Goal: Task Accomplishment & Management: Use online tool/utility

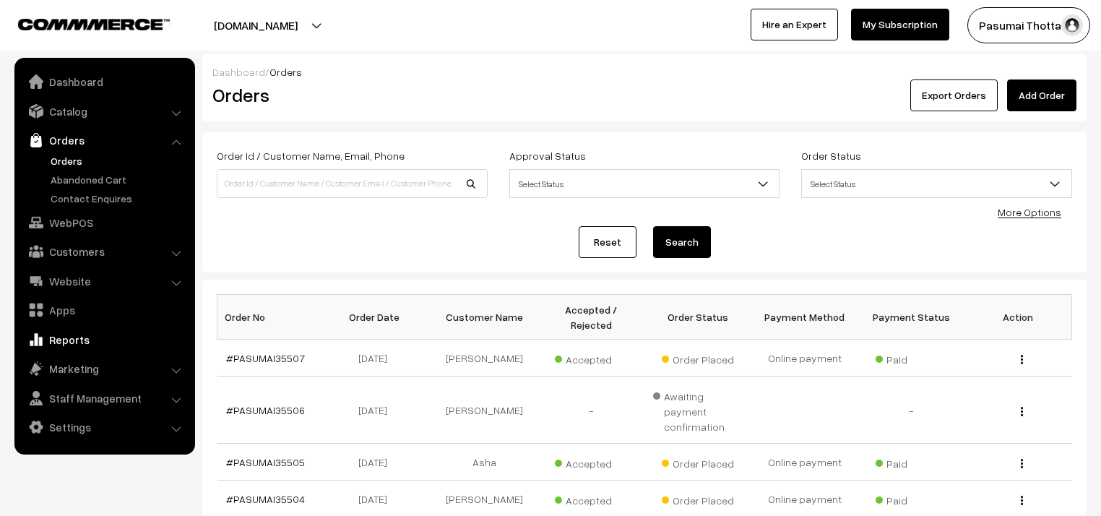
click at [72, 333] on link "Reports" at bounding box center [104, 339] width 172 height 26
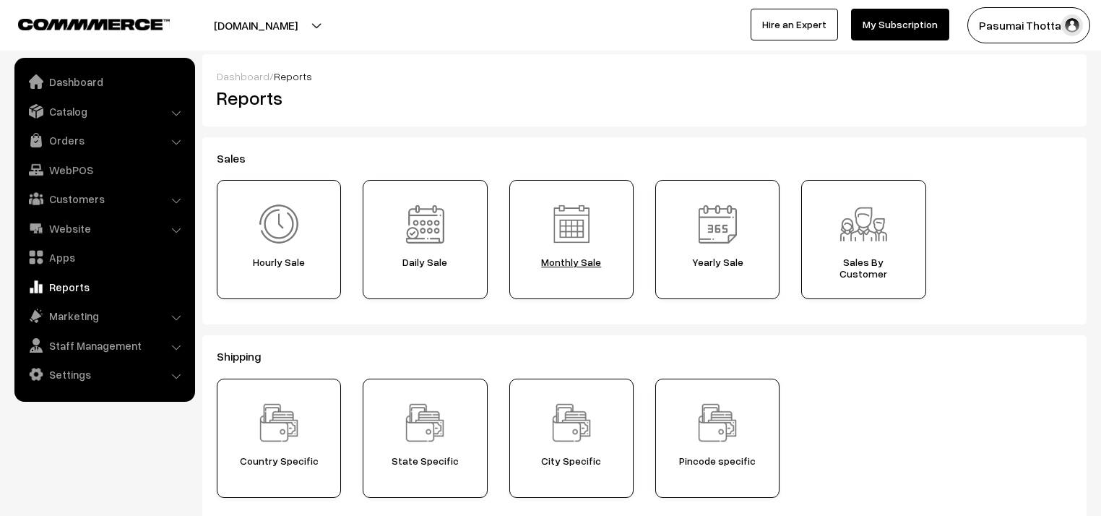
click at [540, 263] on span "Monthly Sale" at bounding box center [571, 262] width 114 height 12
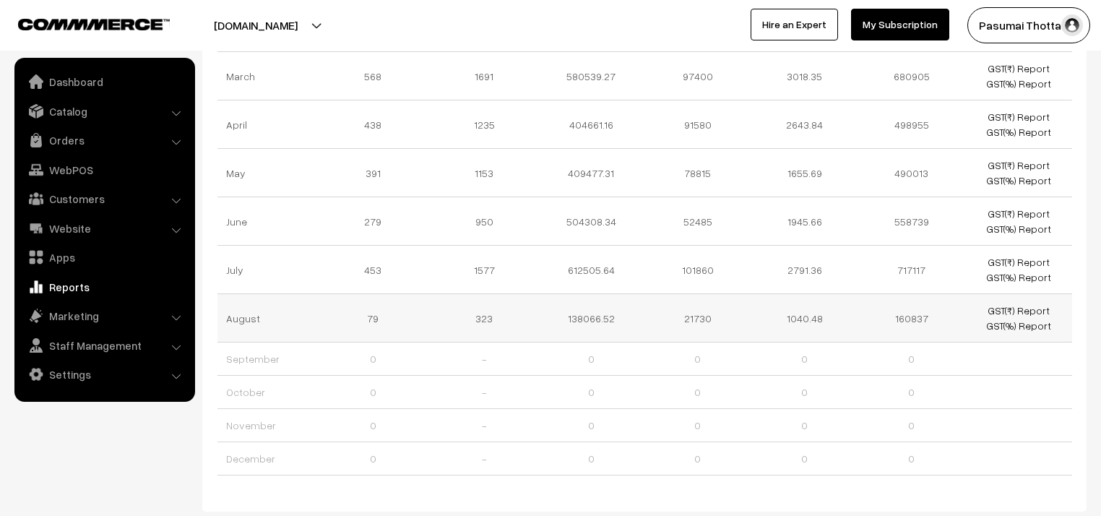
scroll to position [211, 0]
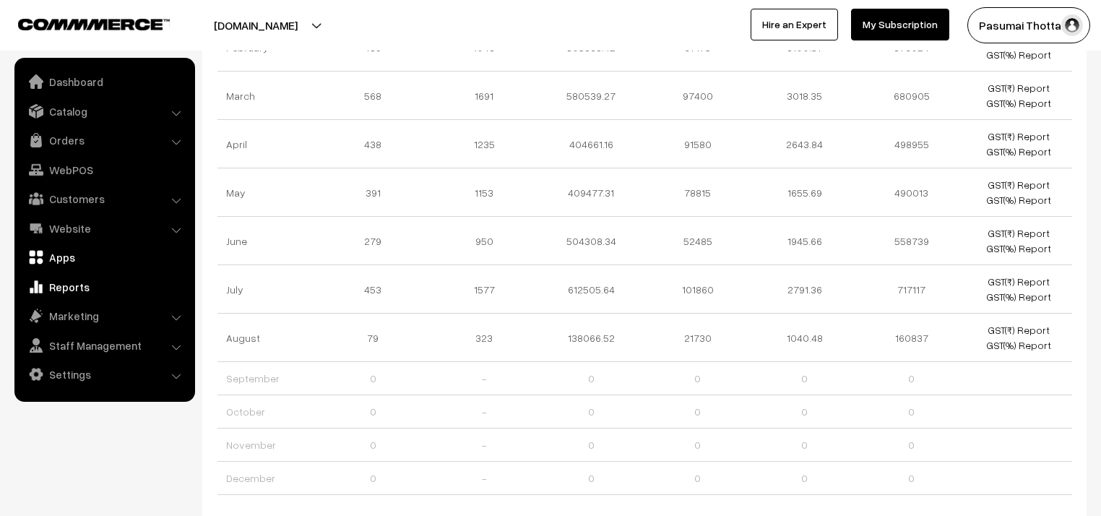
click at [82, 259] on link "Apps" at bounding box center [104, 257] width 172 height 26
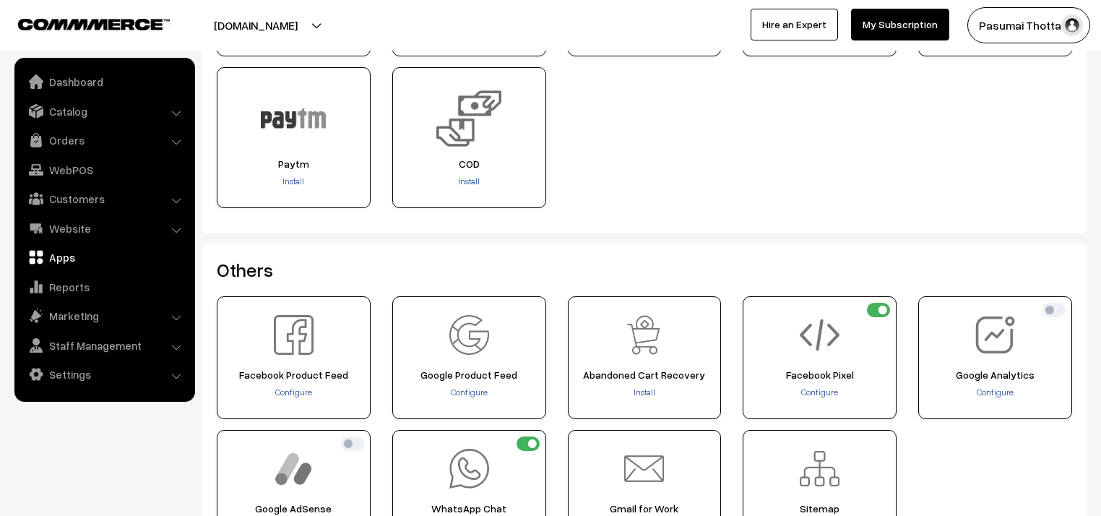
scroll to position [462, 0]
click at [475, 182] on span "Install" at bounding box center [469, 180] width 22 height 11
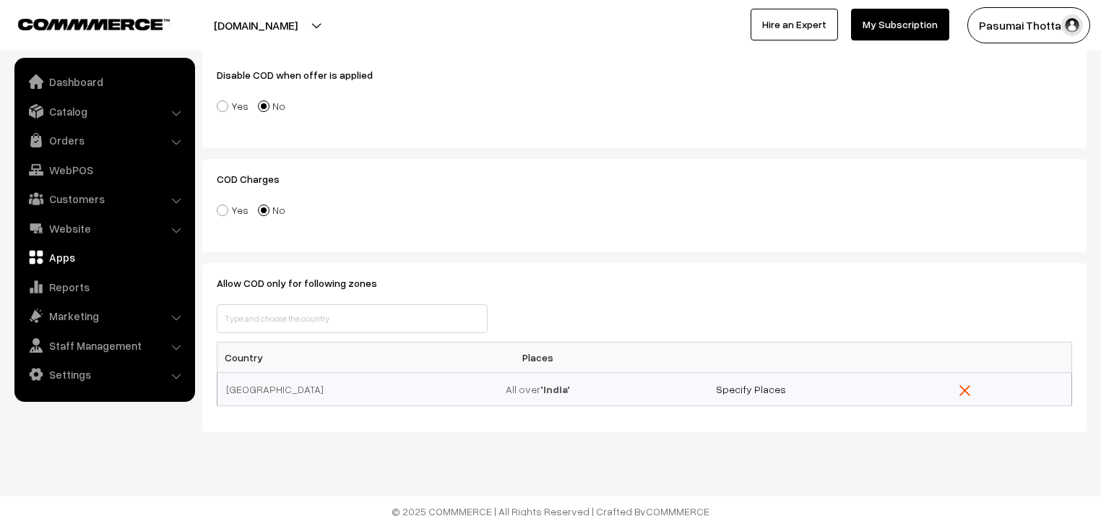
scroll to position [307, 0]
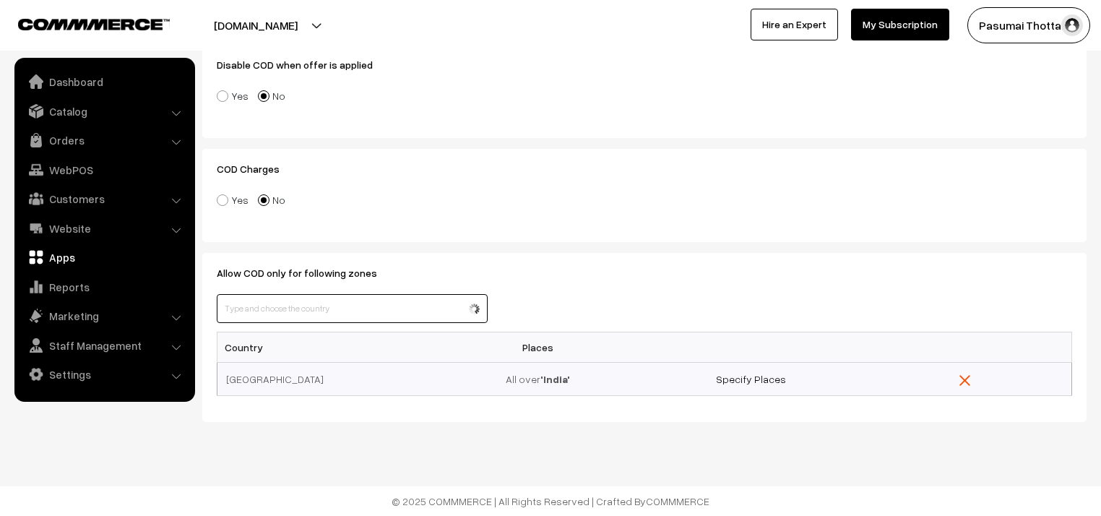
click at [387, 307] on input "text" at bounding box center [352, 308] width 271 height 29
click at [768, 248] on form "Dashboard / Apps / "COD" Configuration "COD" Configuration Cancel Submit Status…" at bounding box center [644, 84] width 884 height 675
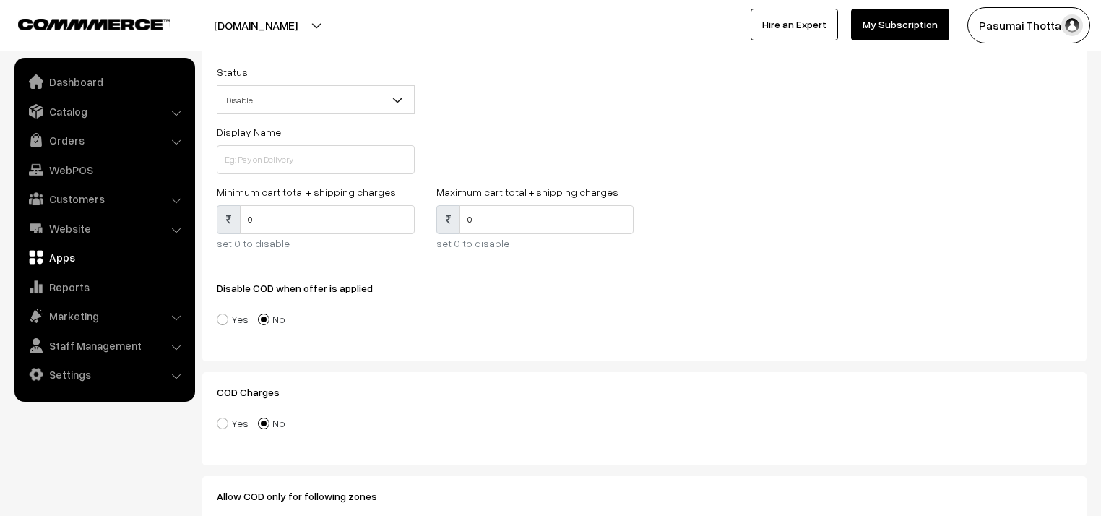
scroll to position [76, 0]
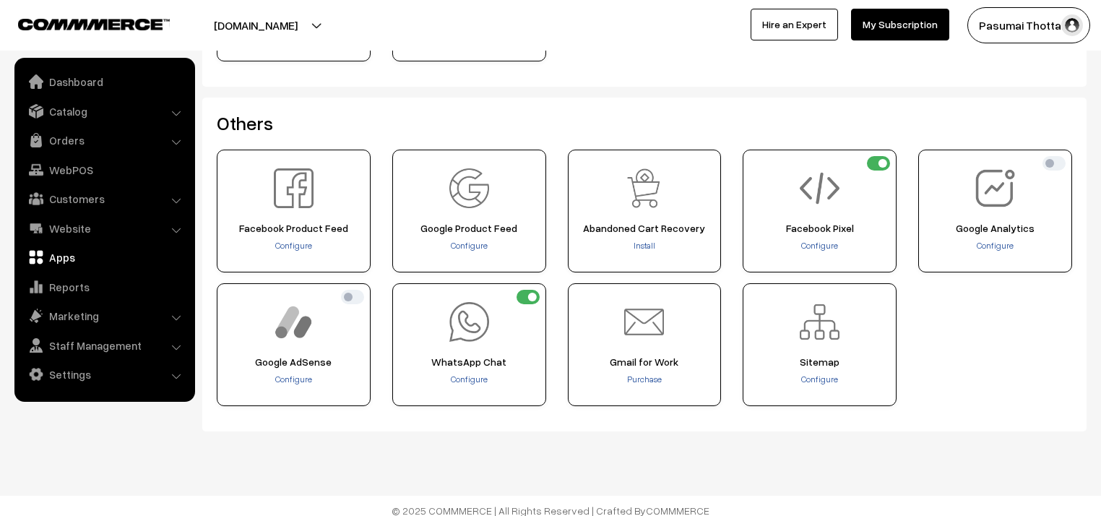
scroll to position [615, 0]
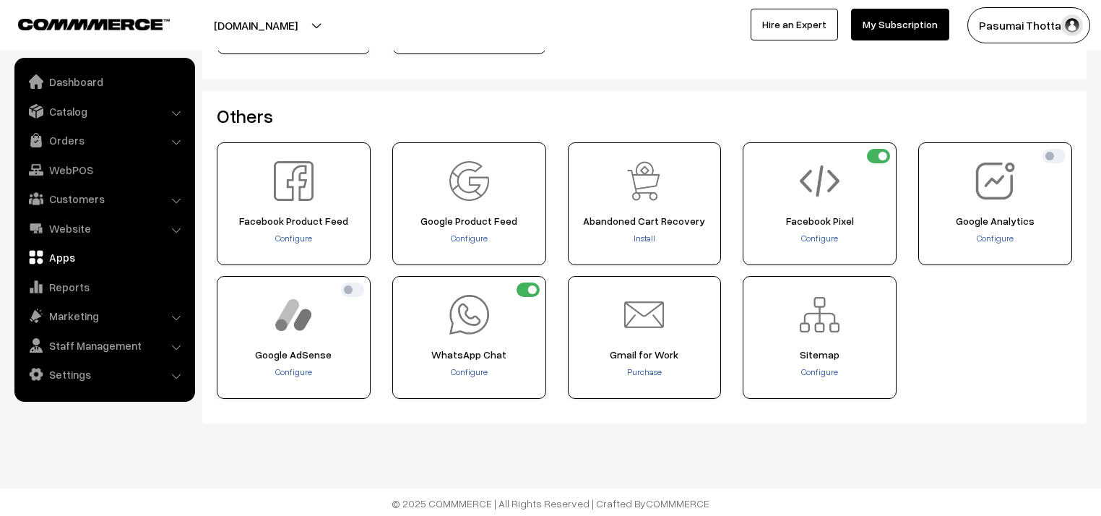
click at [355, 283] on input "checkbox" at bounding box center [352, 289] width 23 height 14
checkbox input "true"
click at [1050, 159] on input "checkbox" at bounding box center [1053, 156] width 23 height 14
checkbox input "true"
click at [463, 239] on span "Configure" at bounding box center [469, 238] width 37 height 11
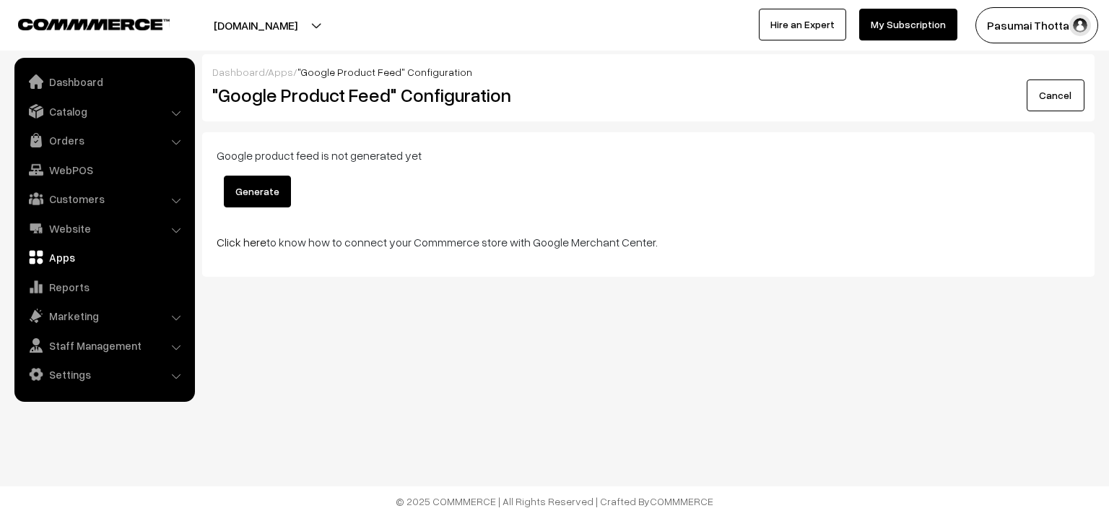
click at [272, 181] on button "Generate" at bounding box center [257, 192] width 67 height 32
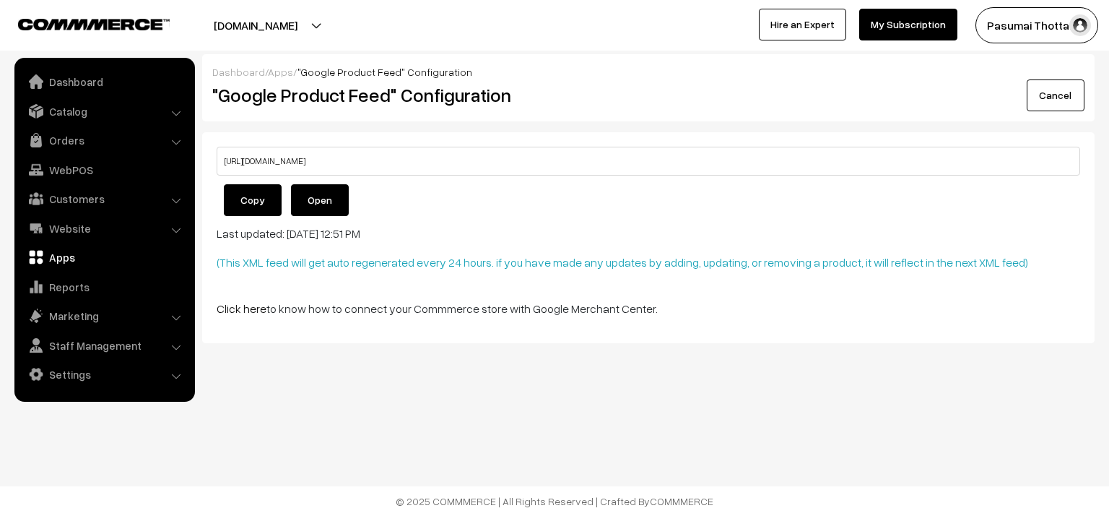
click at [316, 207] on link "Open" at bounding box center [320, 200] width 58 height 32
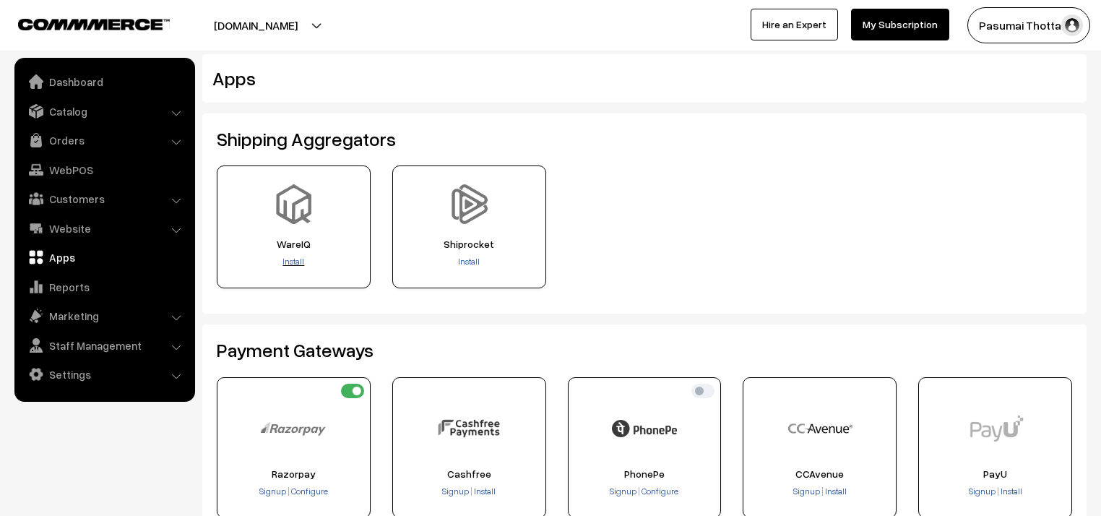
click at [293, 260] on span "Install" at bounding box center [293, 261] width 22 height 11
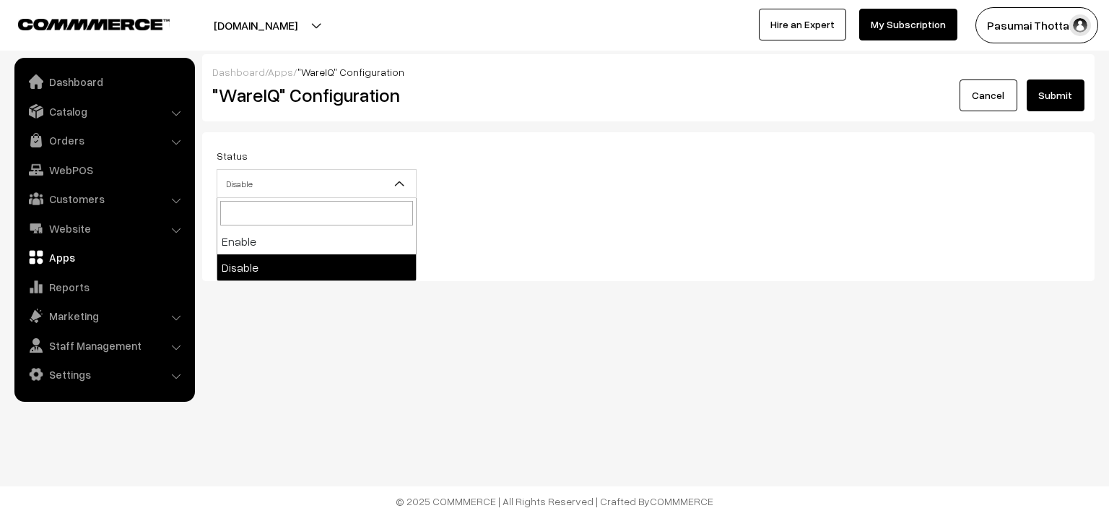
click at [326, 188] on span "Disable" at bounding box center [316, 183] width 199 height 25
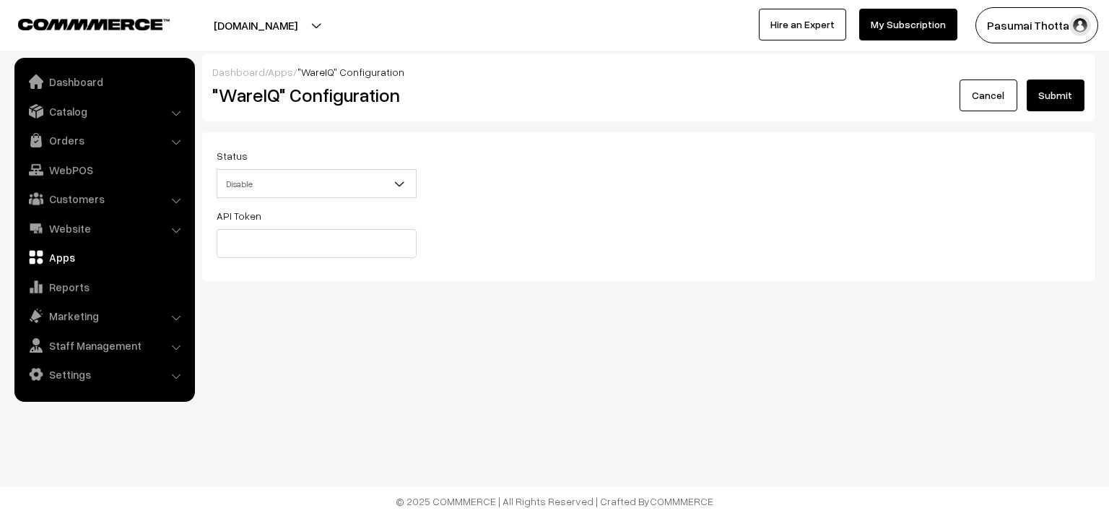
click at [329, 308] on div "Dashboard / Apps / "WareIQ" Configuration "WareIQ" Configuration Cancel Submit …" at bounding box center [554, 187] width 1109 height 375
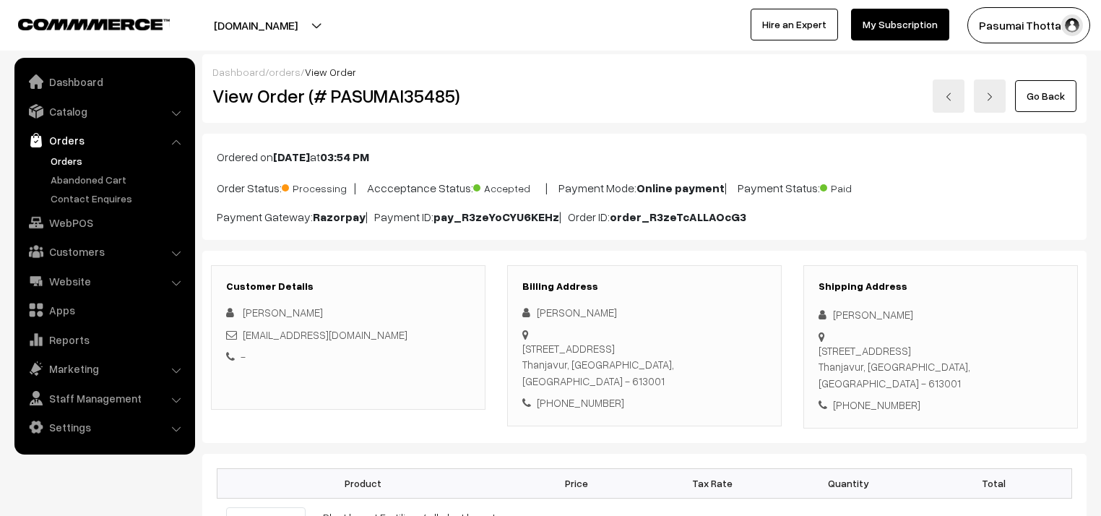
click at [13, 497] on nav "Dashboard Catalog" at bounding box center [97, 316] width 195 height 516
